Goal: Task Accomplishment & Management: Manage account settings

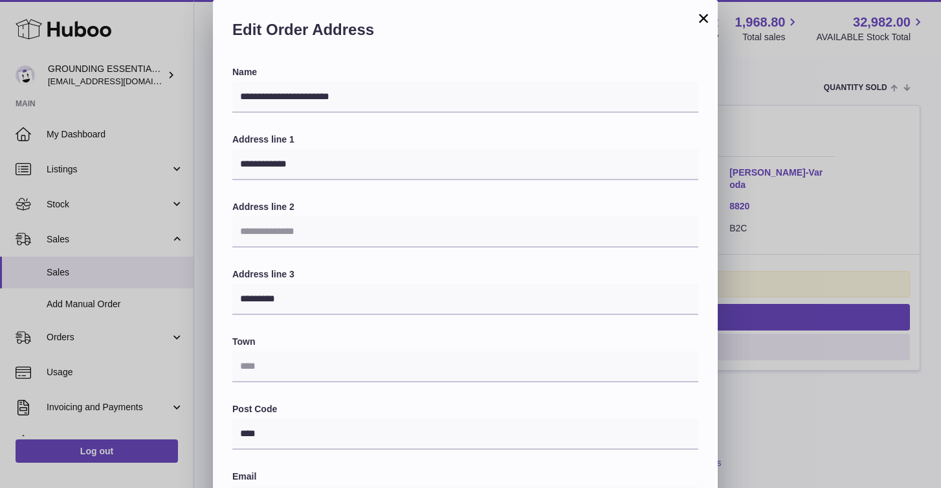
click at [706, 19] on button "×" at bounding box center [704, 18] width 16 height 16
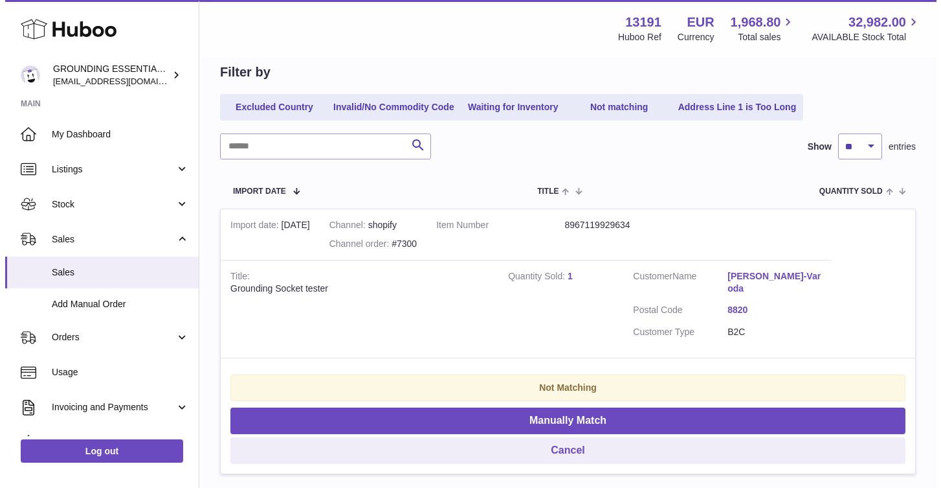
scroll to position [150, 0]
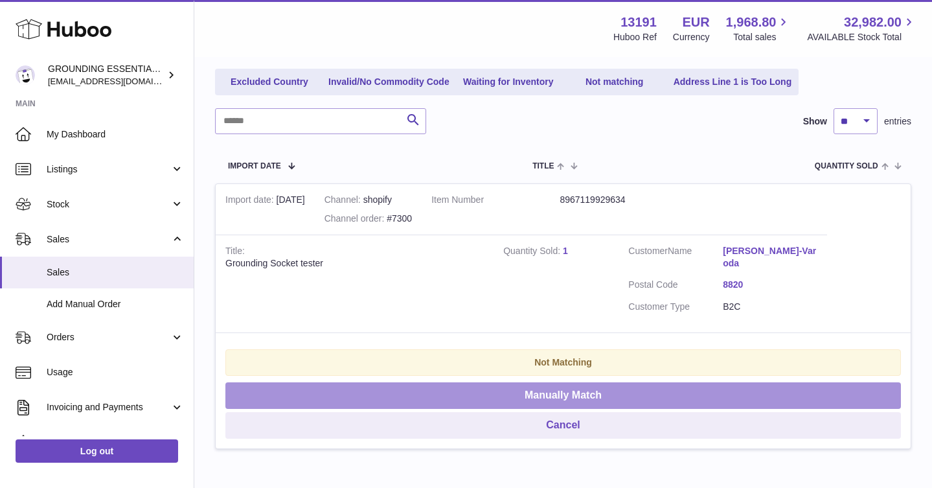
click at [571, 386] on button "Manually Match" at bounding box center [562, 395] width 675 height 27
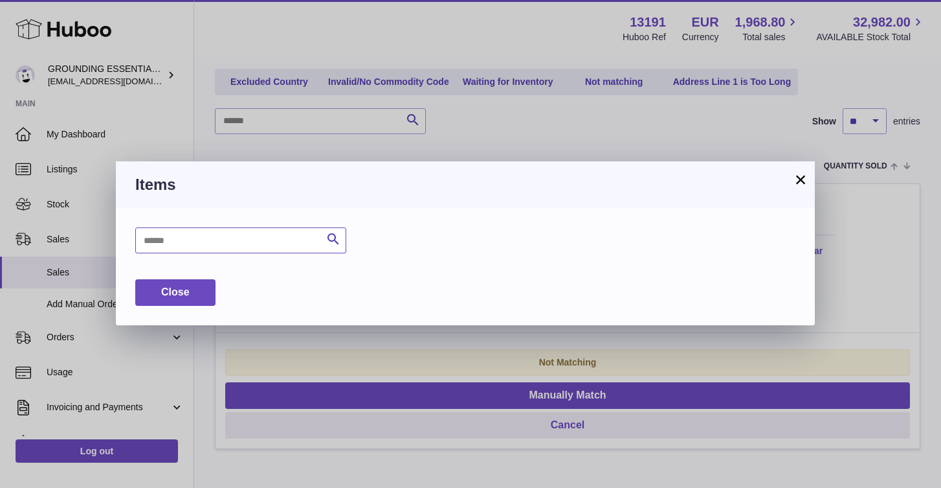
click at [214, 232] on input "text" at bounding box center [240, 240] width 211 height 26
type input "**"
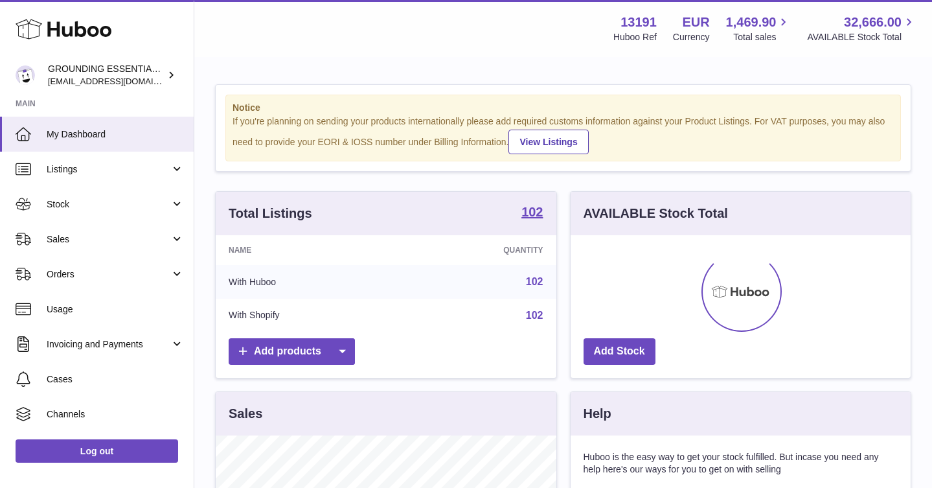
scroll to position [202, 340]
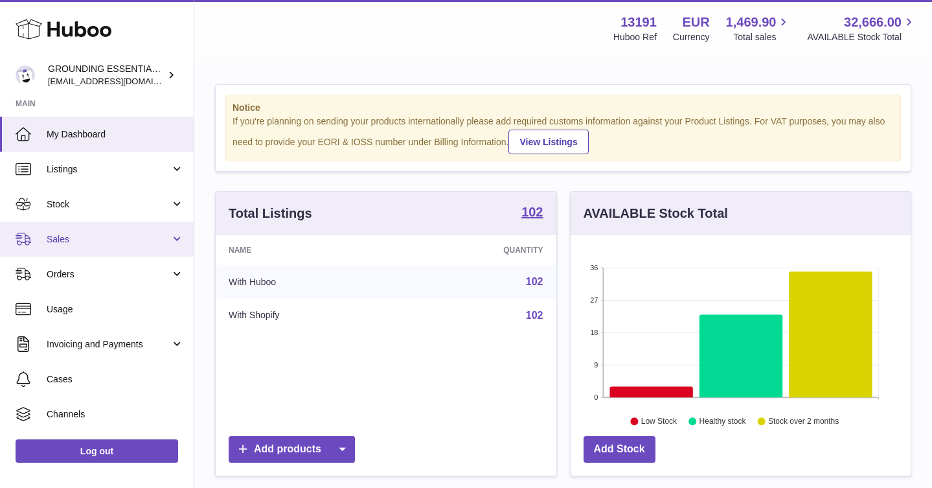
click at [106, 227] on link "Sales" at bounding box center [97, 238] width 194 height 35
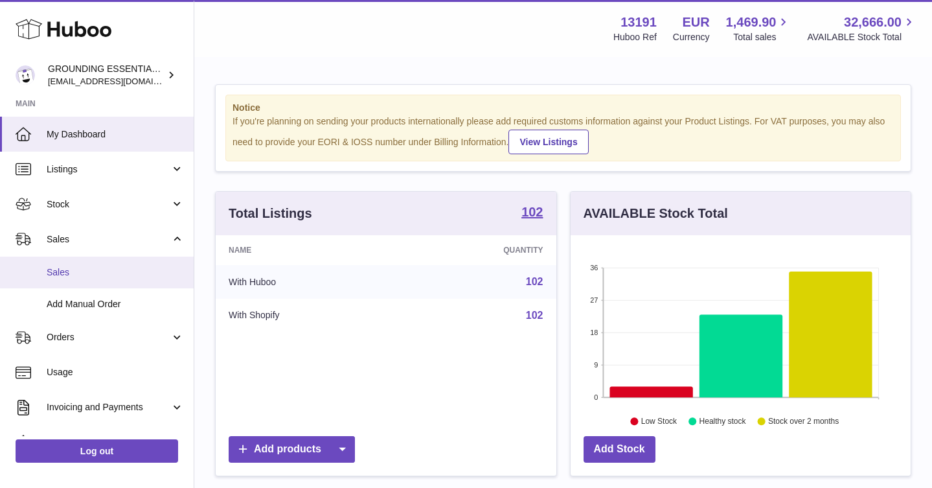
click at [97, 266] on span "Sales" at bounding box center [115, 272] width 137 height 12
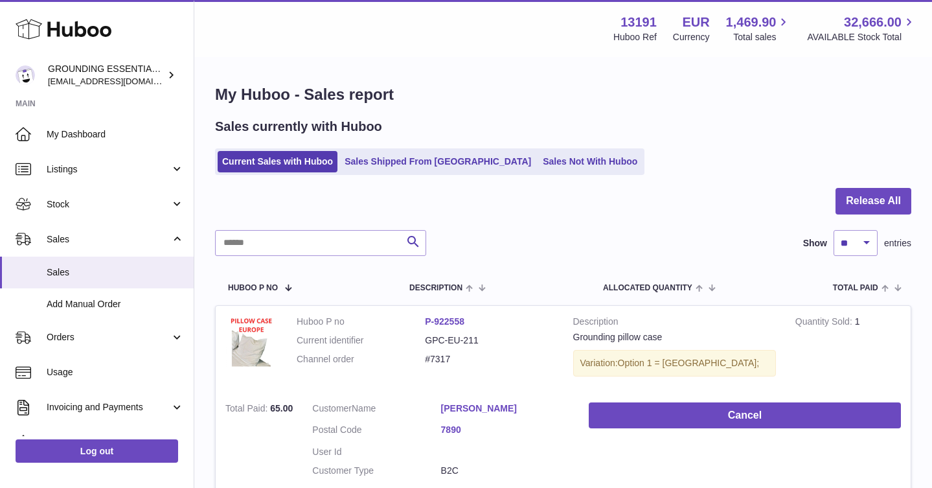
click at [424, 462] on dl "Customer Name [PERSON_NAME] Postal Code 7890 User Id Customer Type B2C" at bounding box center [440, 443] width 257 height 82
click at [538, 164] on link "Sales Not With Huboo" at bounding box center [590, 161] width 104 height 21
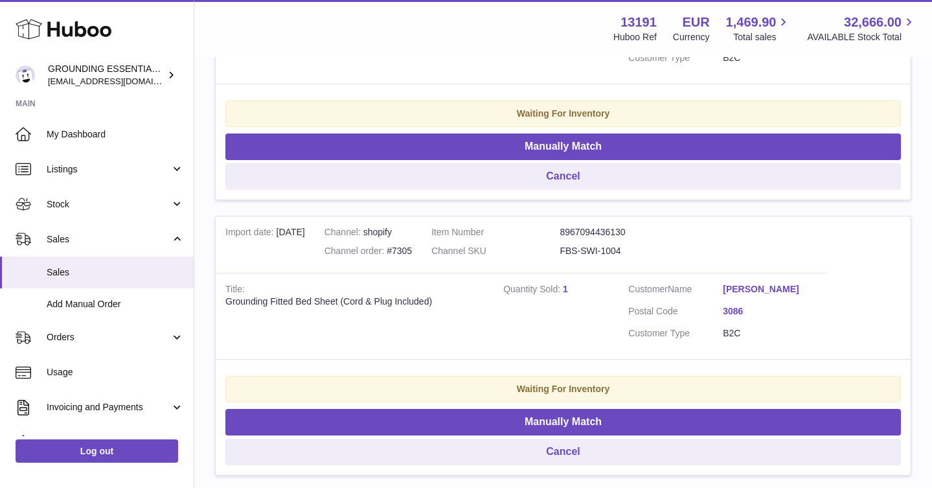
scroll to position [1053, 0]
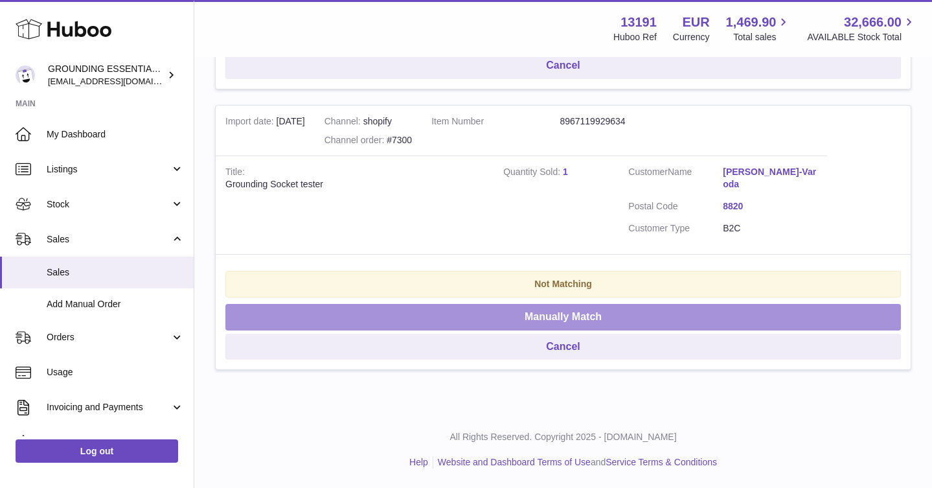
click at [612, 315] on button "Manually Match" at bounding box center [562, 317] width 675 height 27
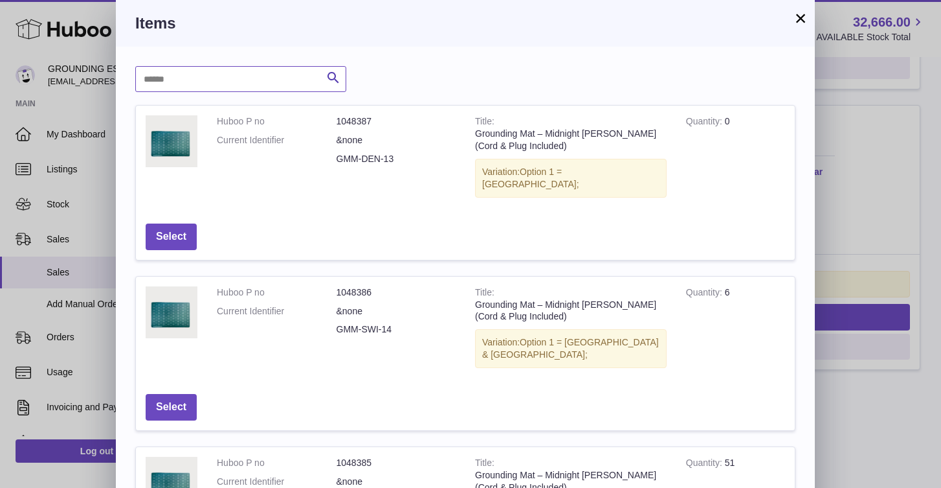
click at [276, 71] on input "text" at bounding box center [240, 79] width 211 height 26
type input "******"
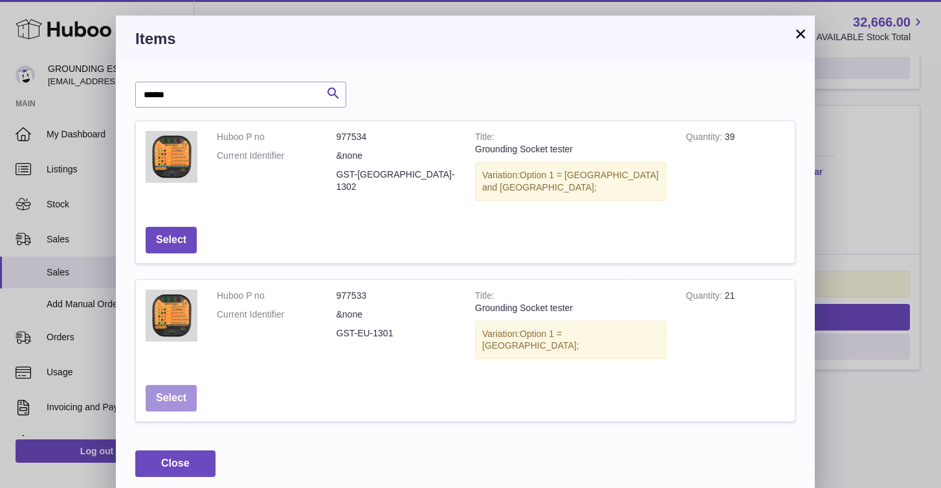
click at [170, 385] on button "Select" at bounding box center [171, 398] width 51 height 27
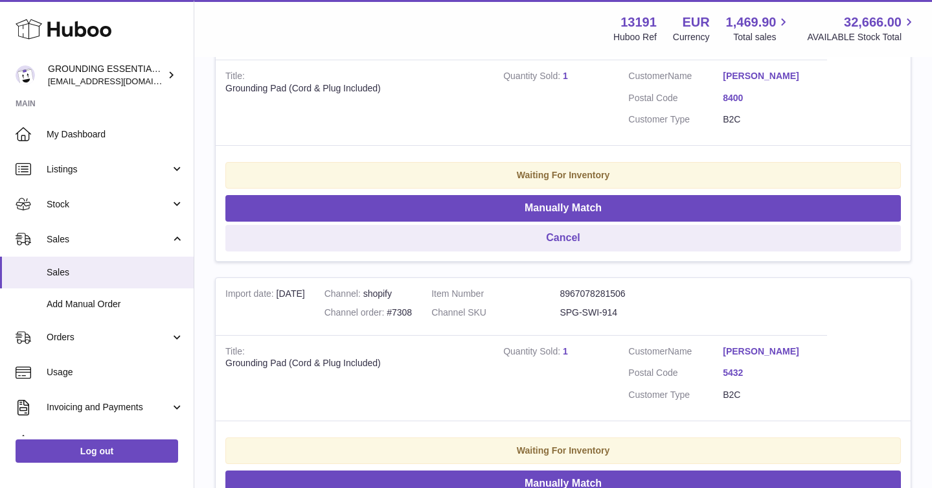
scroll to position [0, 0]
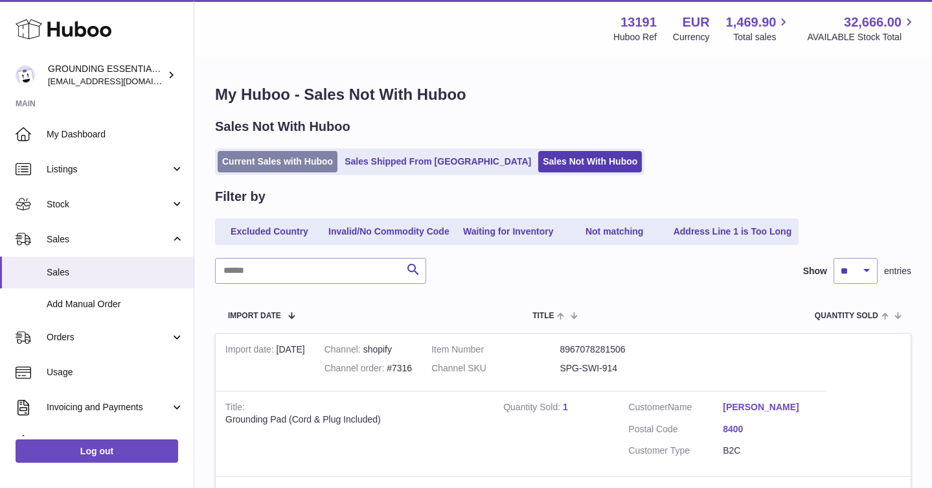
click at [288, 168] on link "Current Sales with Huboo" at bounding box center [278, 161] width 120 height 21
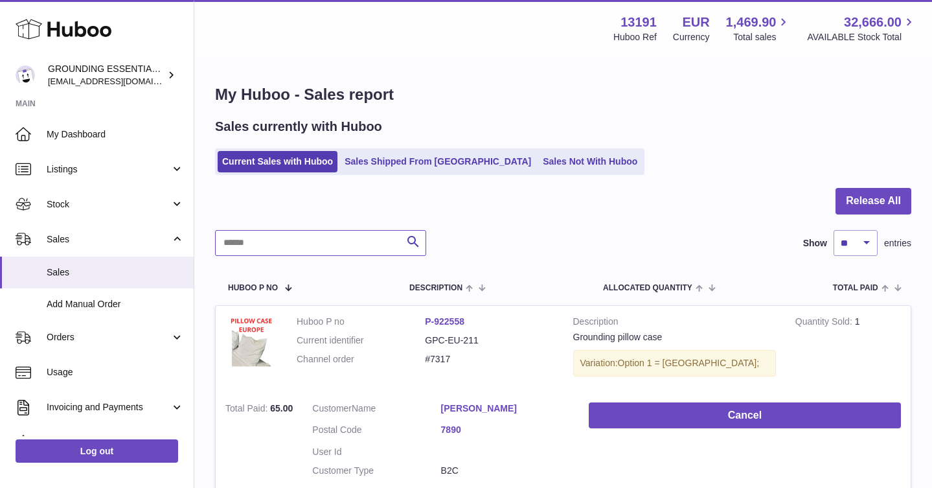
click at [293, 237] on input "text" at bounding box center [320, 243] width 211 height 26
type input "******"
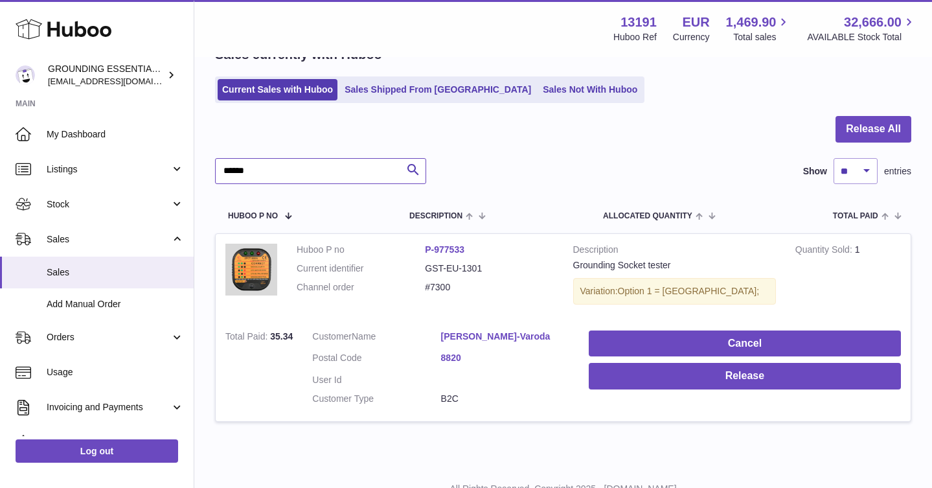
scroll to position [124, 0]
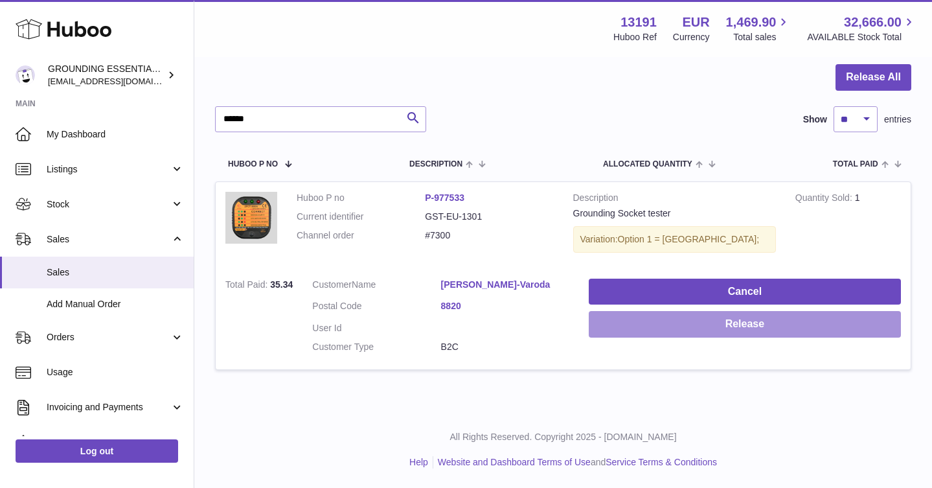
click at [774, 322] on button "Release" at bounding box center [745, 324] width 312 height 27
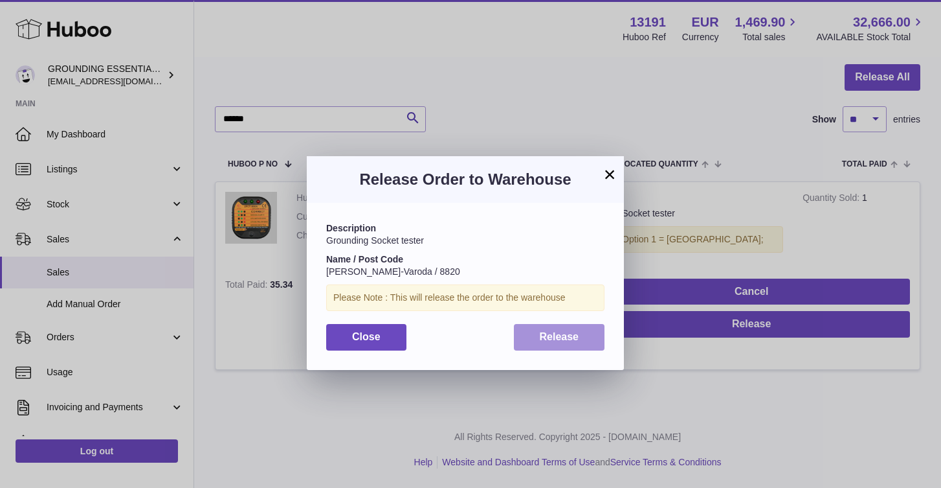
click at [570, 330] on button "Release" at bounding box center [559, 337] width 91 height 27
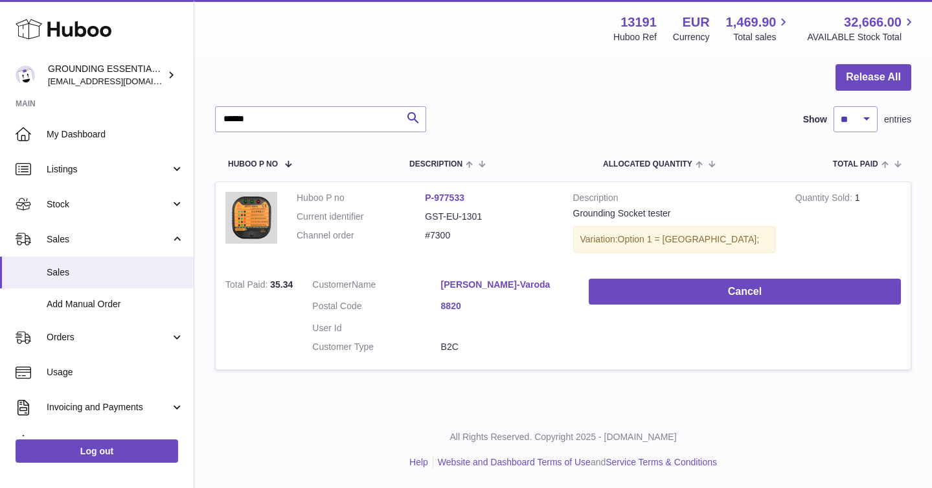
scroll to position [23, 0]
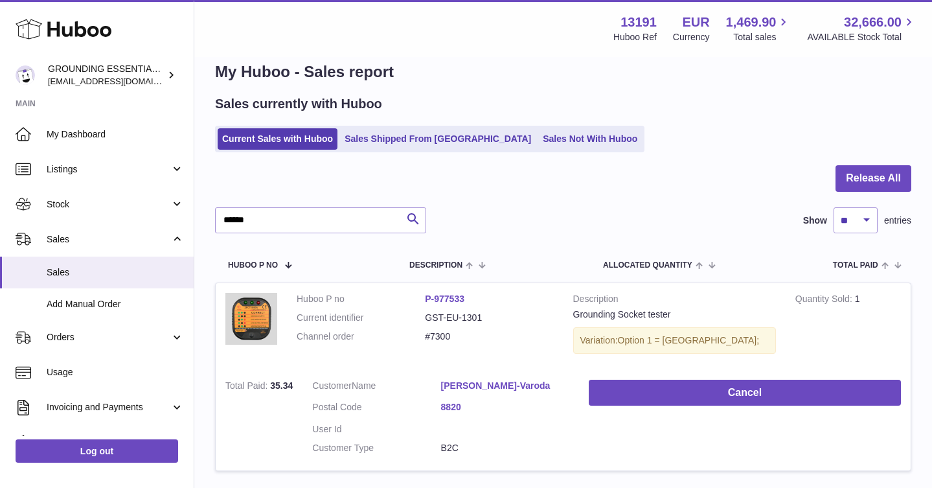
click at [398, 127] on ul "Current Sales with Huboo Sales Shipped From Huboo Sales Not With Huboo" at bounding box center [429, 139] width 429 height 27
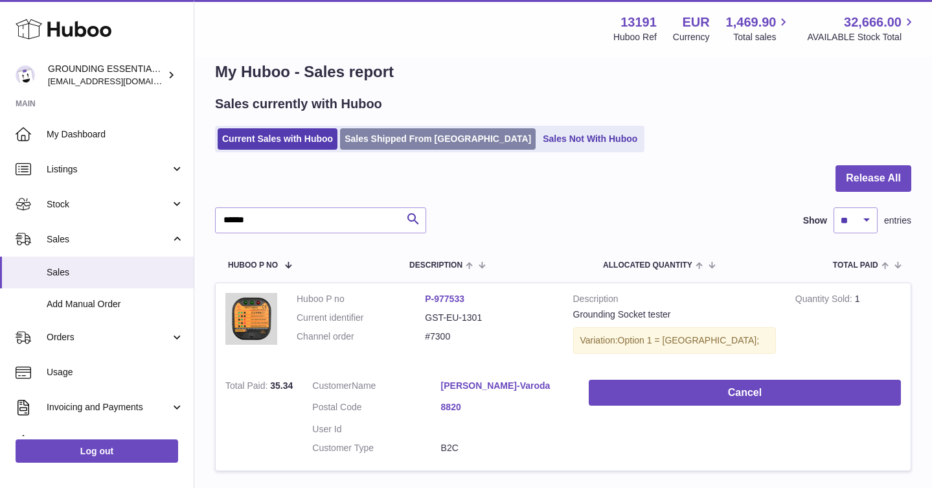
click at [398, 140] on link "Sales Shipped From [GEOGRAPHIC_DATA]" at bounding box center [438, 138] width 196 height 21
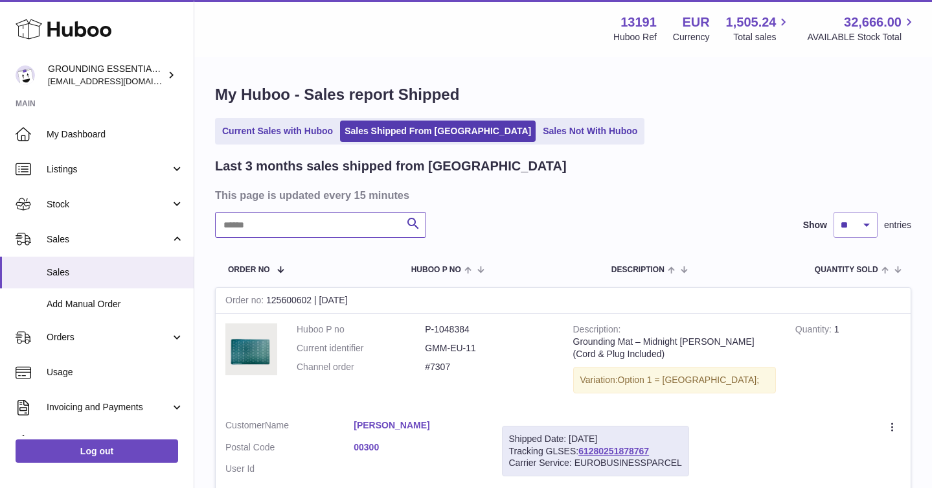
click at [278, 223] on input "text" at bounding box center [320, 225] width 211 height 26
type input "******"
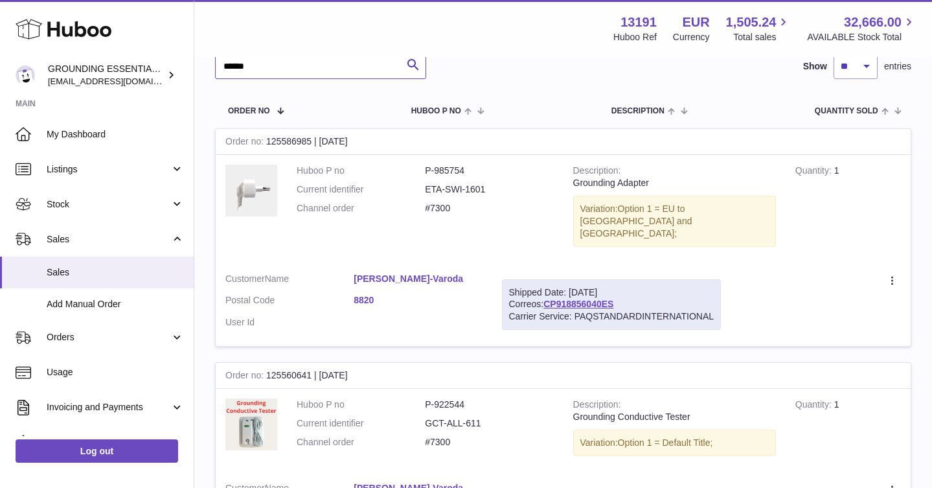
scroll to position [64, 0]
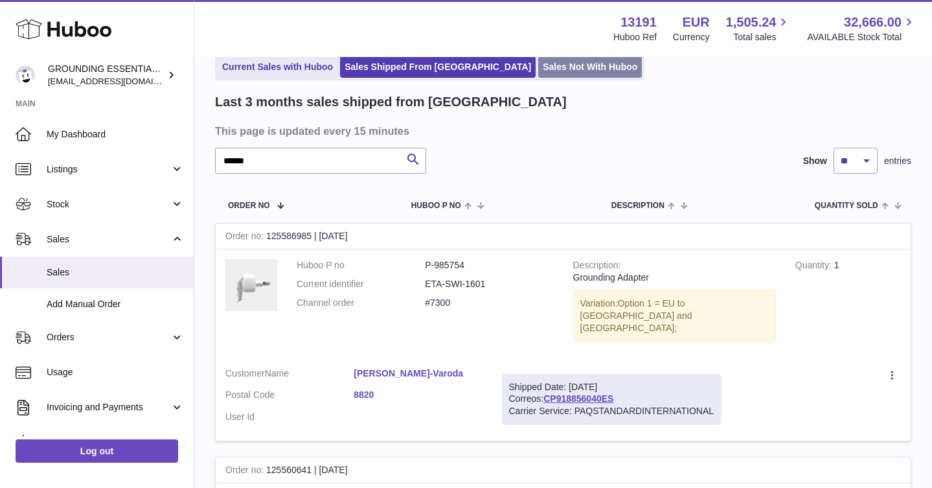
click at [541, 64] on link "Sales Not With Huboo" at bounding box center [590, 66] width 104 height 21
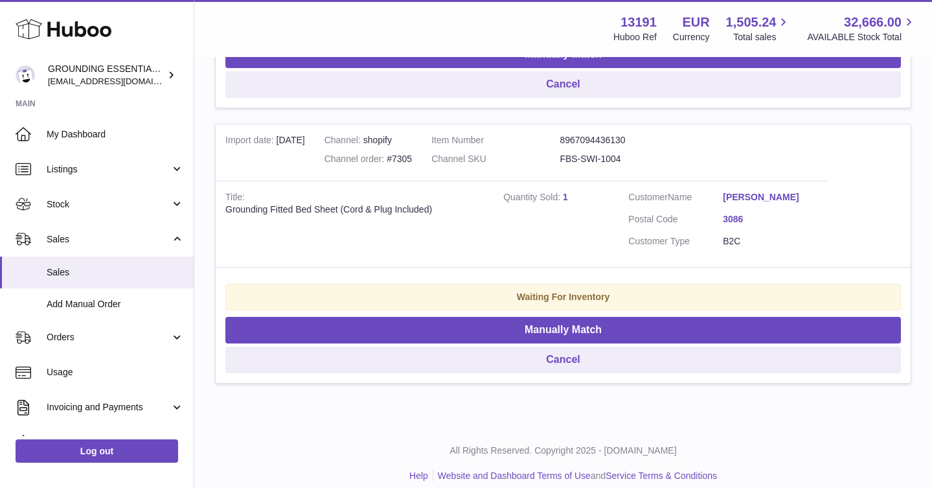
scroll to position [772, 0]
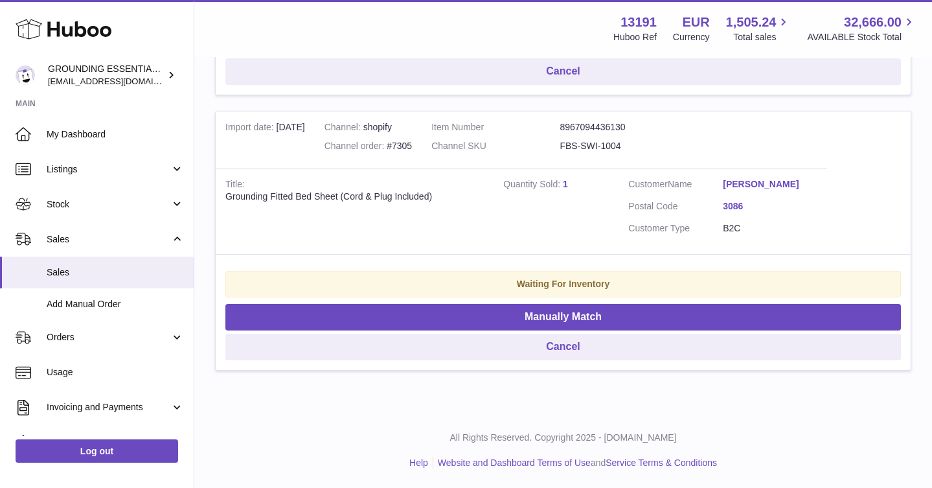
click at [772, 178] on link "[PERSON_NAME]" at bounding box center [770, 184] width 95 height 12
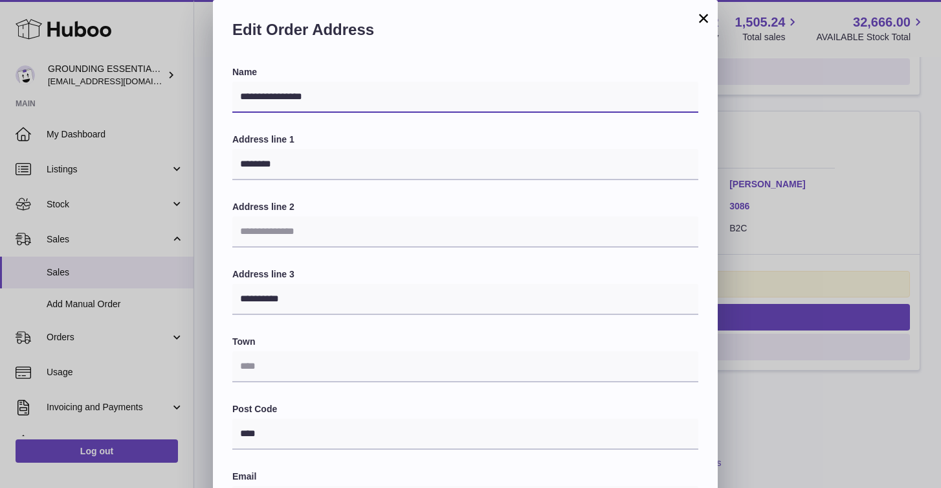
click at [359, 92] on input "**********" at bounding box center [465, 97] width 466 height 31
click at [701, 23] on button "×" at bounding box center [704, 18] width 16 height 16
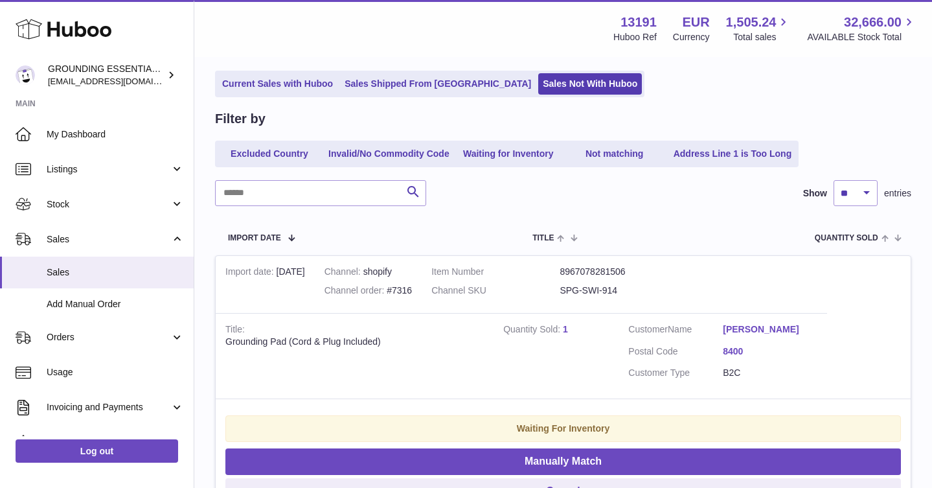
scroll to position [98, 0]
